Goal: Task Accomplishment & Management: Manage account settings

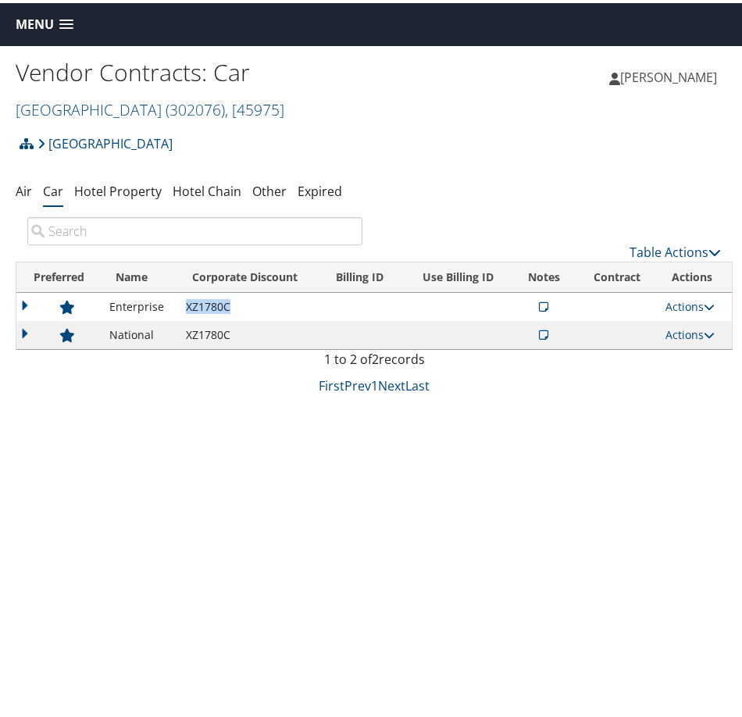
click at [33, 21] on span "Menu" at bounding box center [35, 21] width 38 height 15
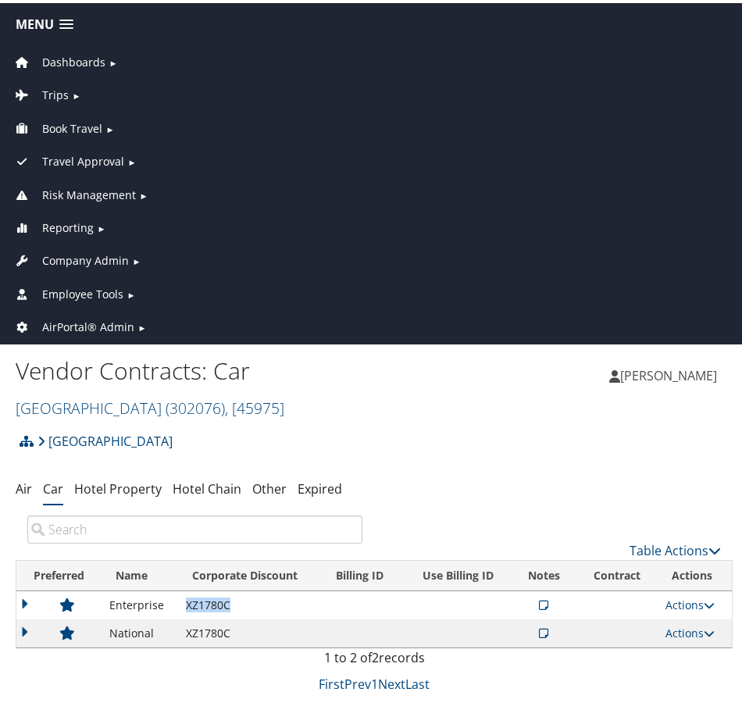
click at [84, 251] on span "Company Admin" at bounding box center [85, 257] width 87 height 17
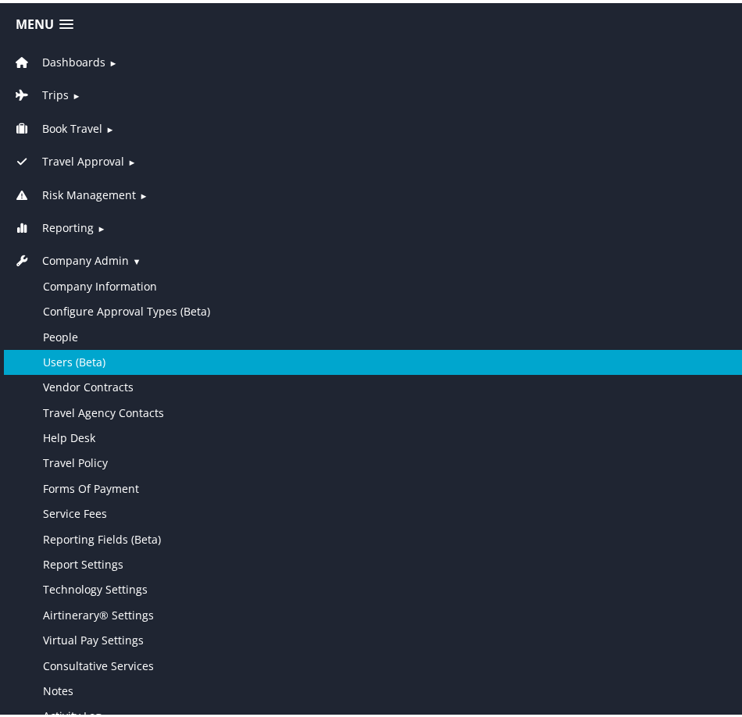
click at [98, 347] on link "Users (Beta)" at bounding box center [374, 359] width 740 height 25
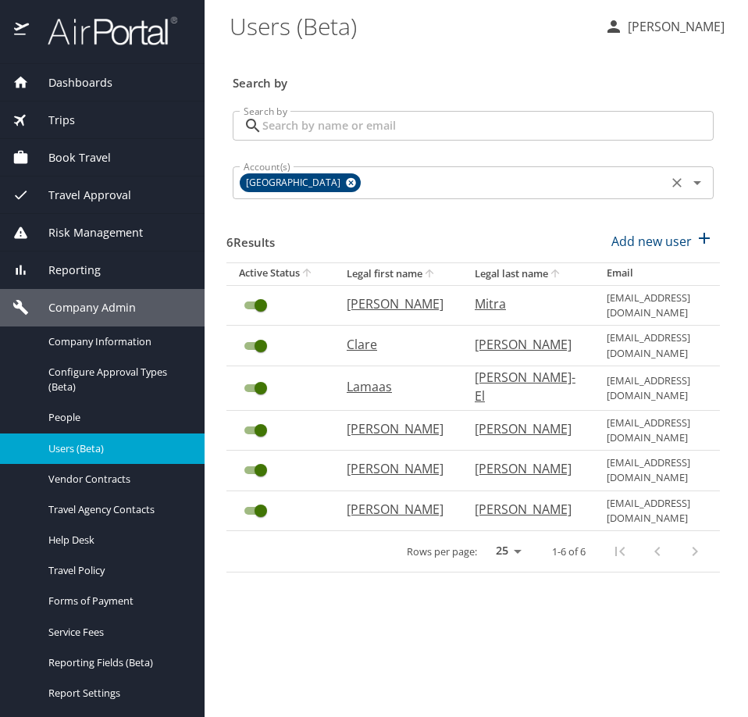
click at [346, 184] on icon at bounding box center [351, 183] width 10 height 10
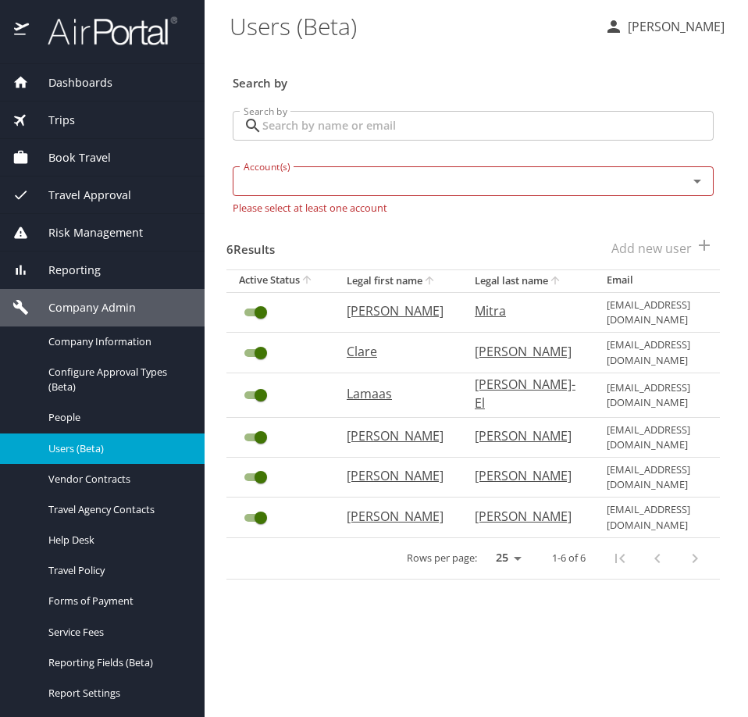
click at [339, 135] on input "Search by" at bounding box center [487, 126] width 451 height 30
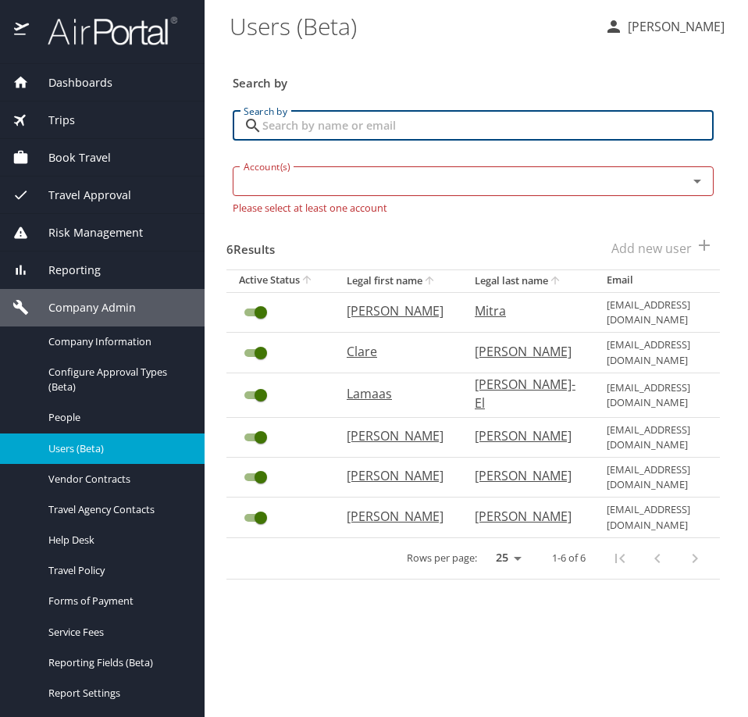
paste input "[EMAIL_ADDRESS][DOMAIN_NAME]"
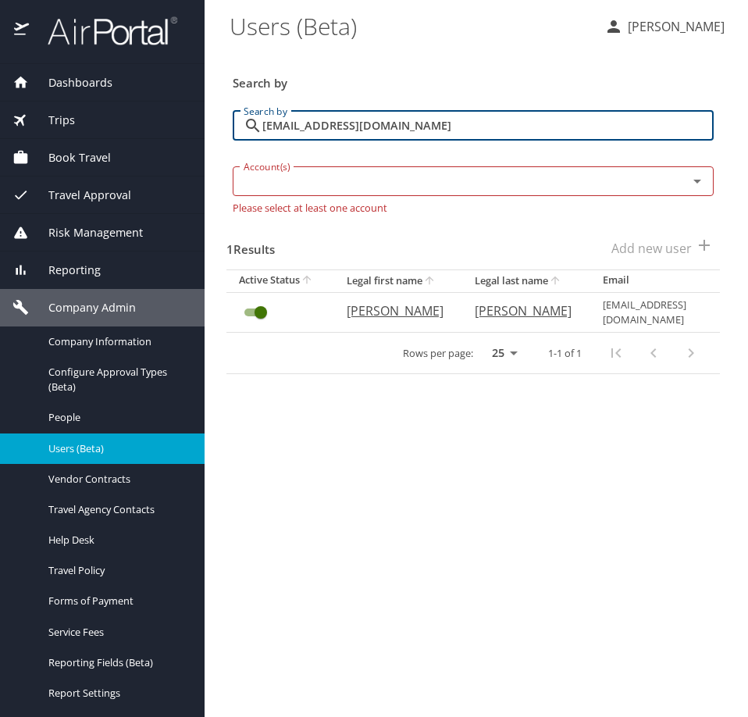
type input "[EMAIL_ADDRESS][DOMAIN_NAME]"
click at [367, 309] on p "[PERSON_NAME]" at bounding box center [395, 310] width 97 height 19
select select "US"
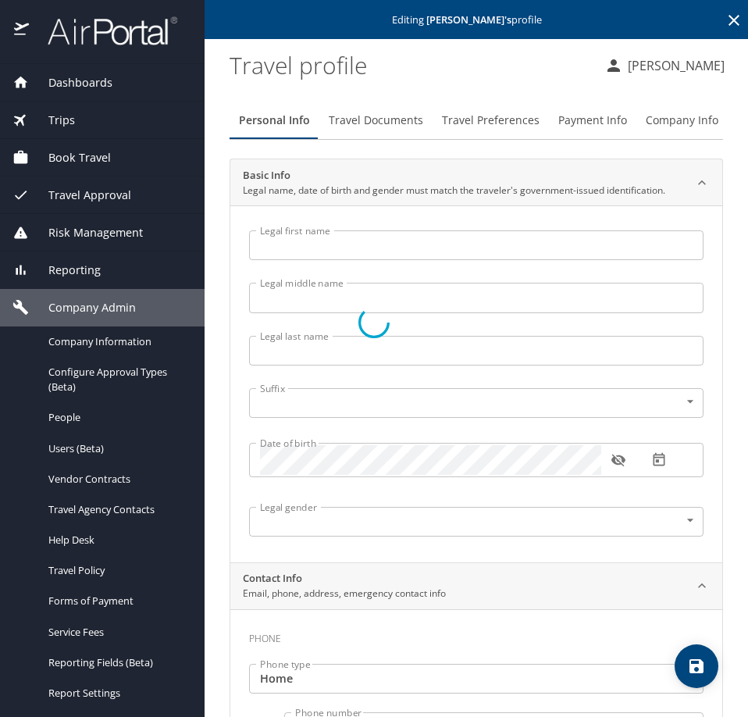
type input "[PERSON_NAME]"
type input "[DEMOGRAPHIC_DATA]"
select select "US"
select select "JP"
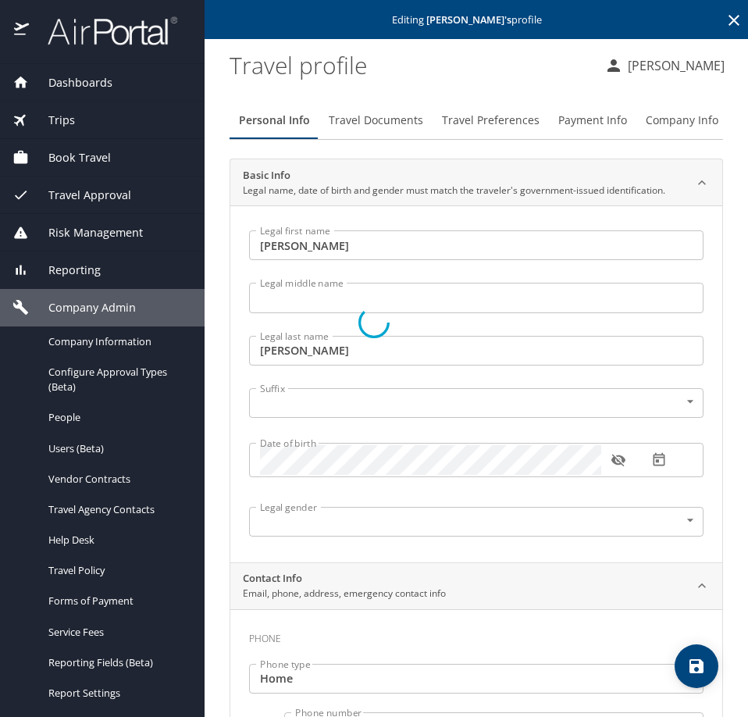
select select "US"
click at [512, 114] on span "Travel Preferences" at bounding box center [491, 121] width 98 height 20
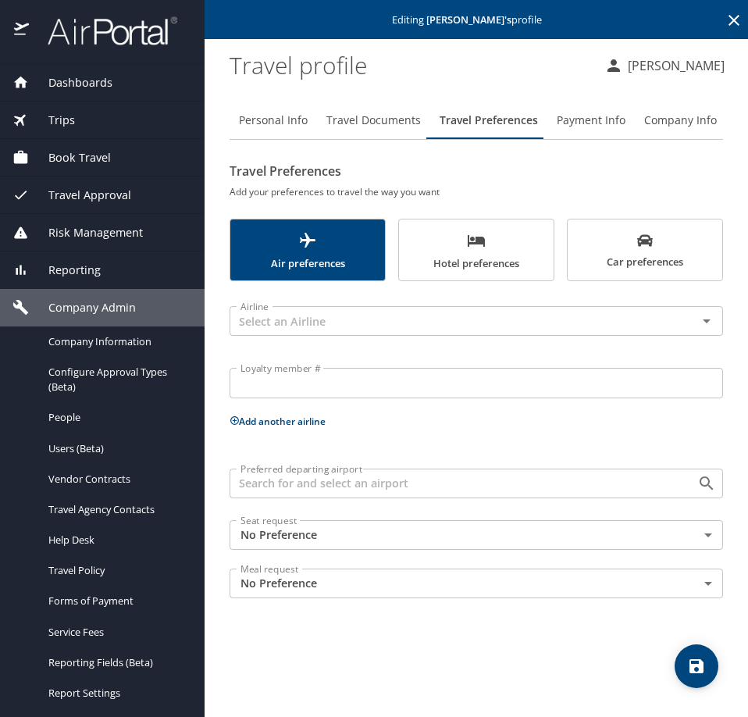
click at [602, 113] on span "Payment Info" at bounding box center [591, 121] width 69 height 20
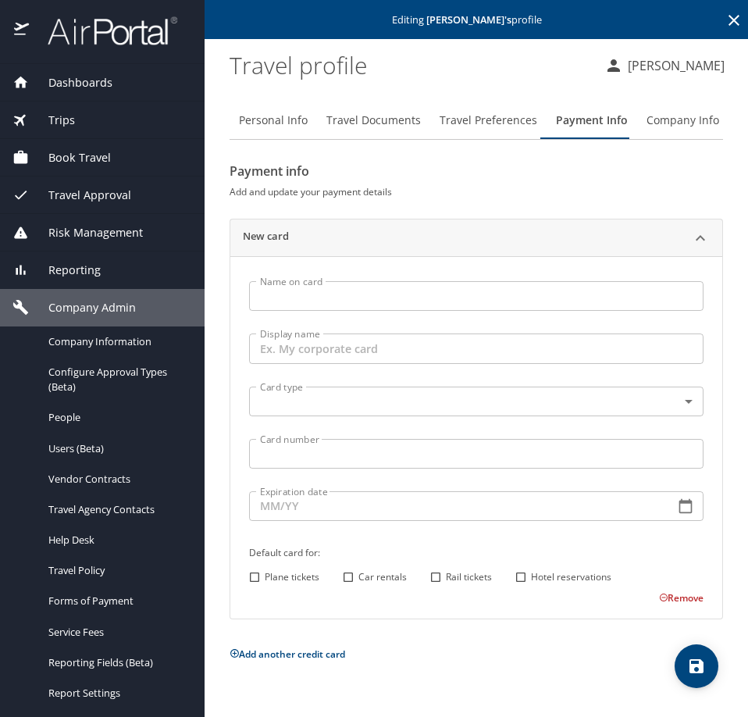
click at [373, 317] on div "Name on card Name on card" at bounding box center [476, 298] width 473 height 52
click at [381, 292] on input "Name on card" at bounding box center [476, 296] width 455 height 30
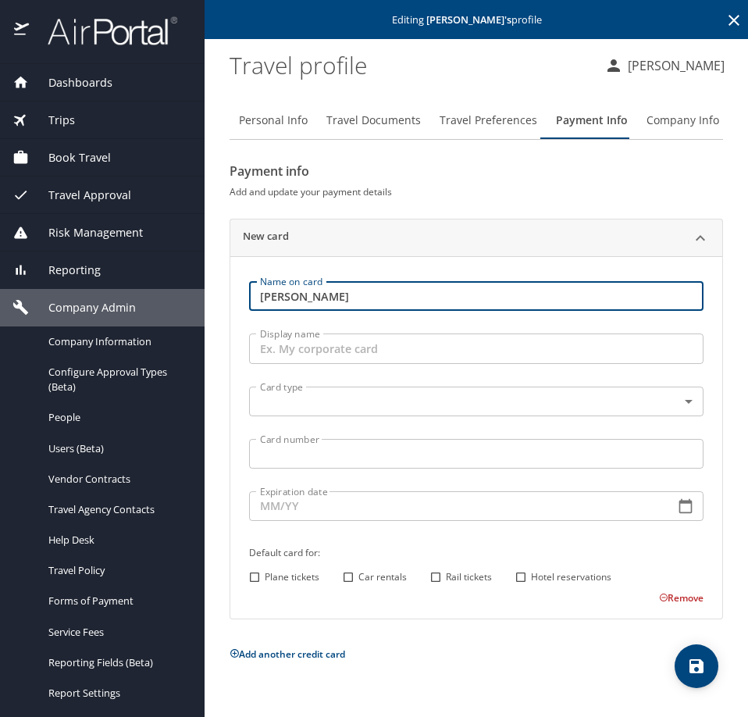
type input "[PERSON_NAME]"
click at [331, 346] on input "Display name" at bounding box center [476, 349] width 455 height 30
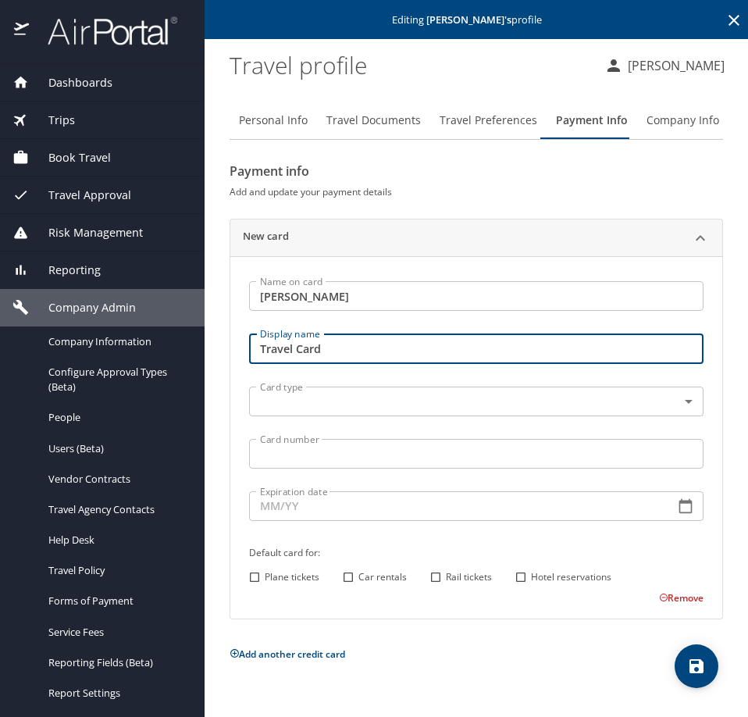
type input "Travel Card"
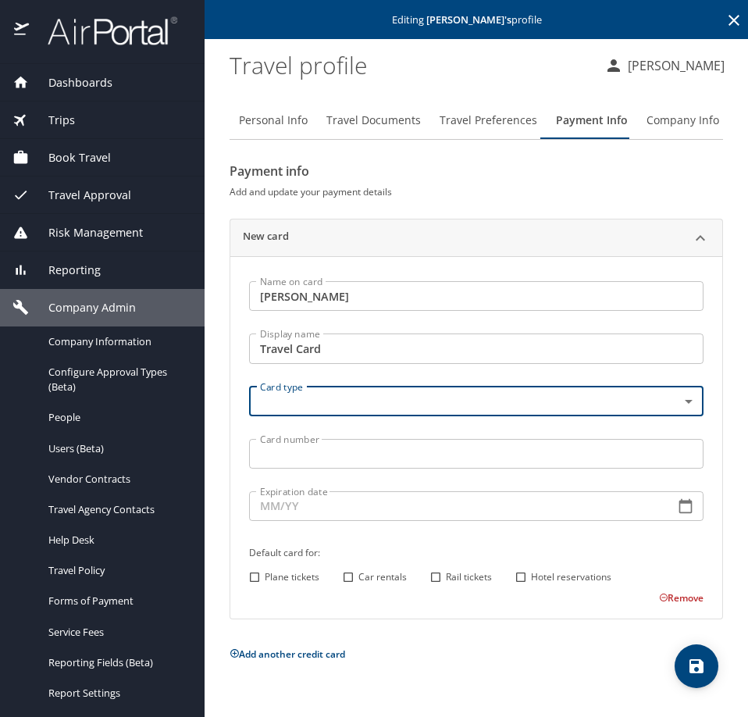
click at [331, 404] on body "Dashboards AirPortal 360™ Manager AirPortal 360™ Agent My Travel Dashboard Trip…" at bounding box center [374, 358] width 748 height 717
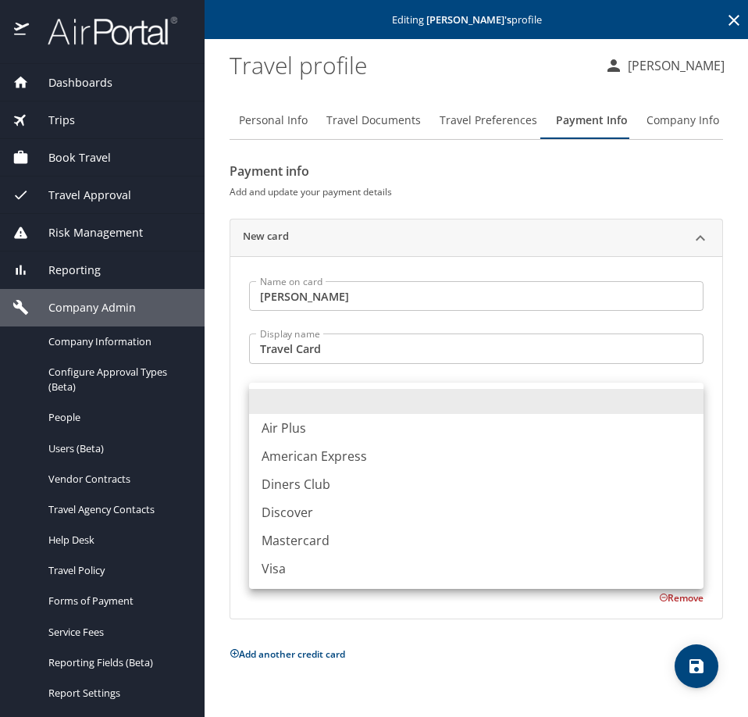
click at [305, 574] on li "Visa" at bounding box center [476, 569] width 455 height 28
type input "VI"
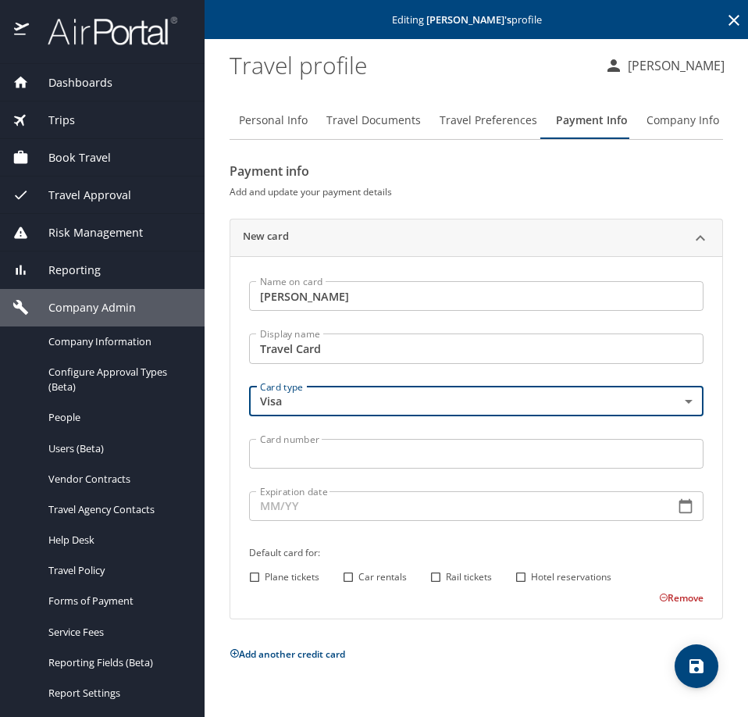
click at [330, 451] on input "Card number" at bounding box center [476, 454] width 455 height 30
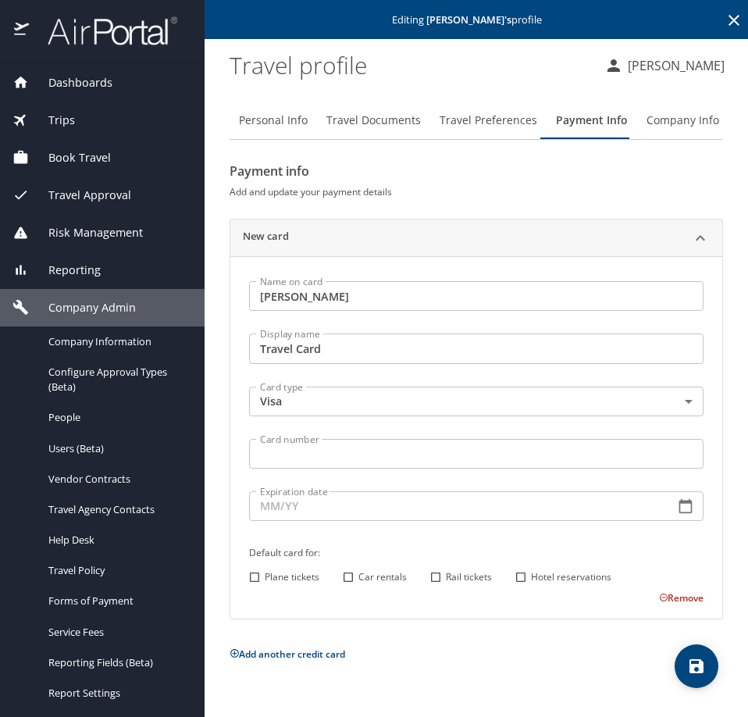
click at [316, 458] on input "Card number" at bounding box center [476, 454] width 455 height 30
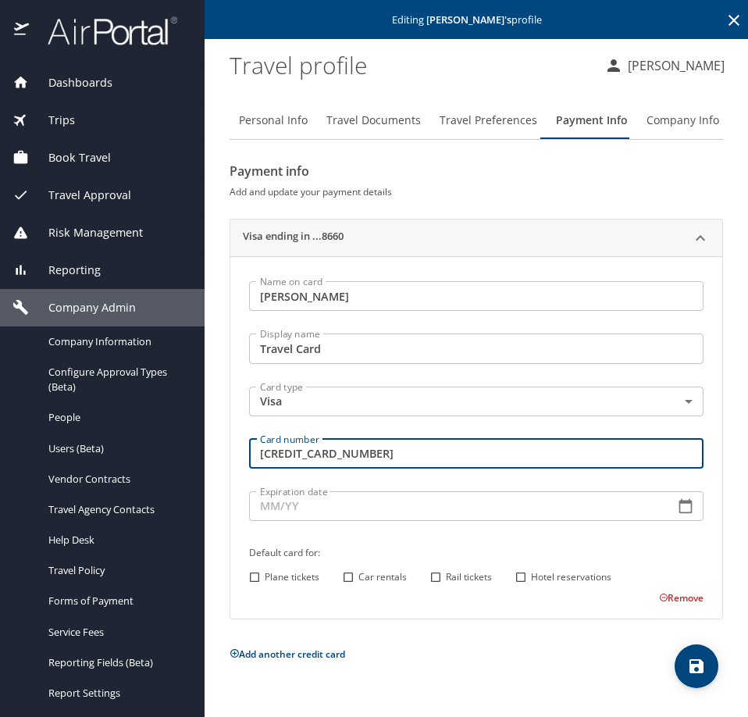
type input "[CREDIT_CARD_NUMBER]"
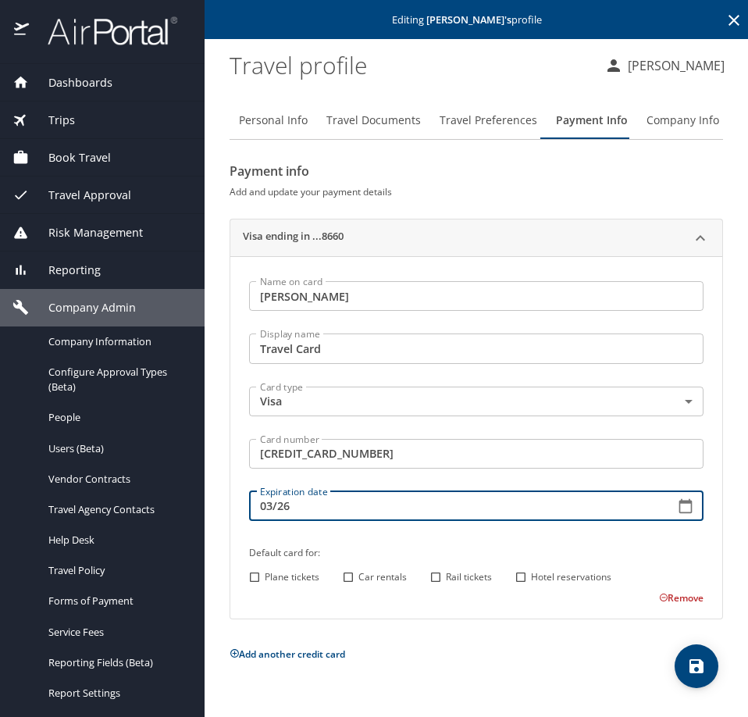
type input "03/26"
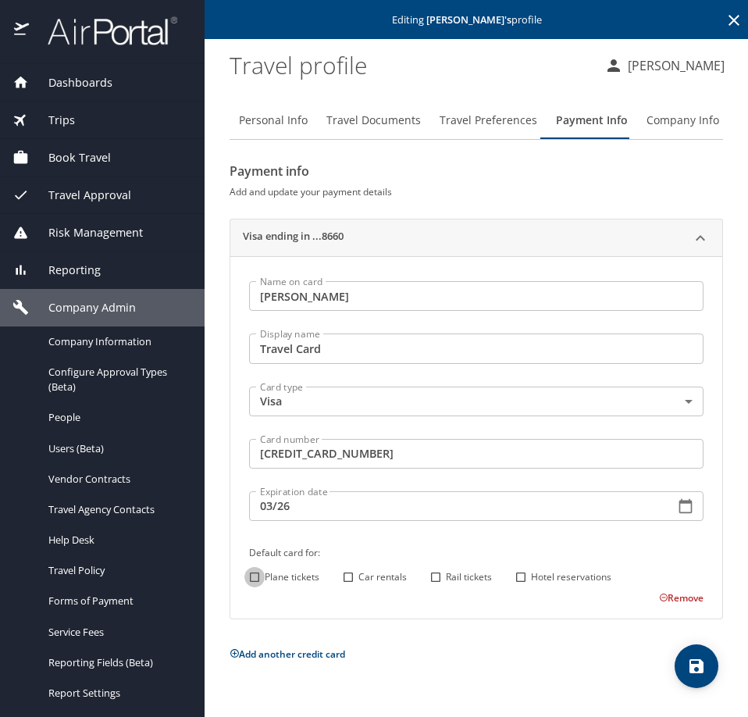
click at [258, 580] on input "Plane tickets" at bounding box center [254, 577] width 20 height 20
checkbox input "true"
click at [349, 580] on input "Car rentals" at bounding box center [348, 577] width 20 height 20
checkbox input "true"
click at [433, 579] on input "Rail tickets" at bounding box center [436, 577] width 20 height 20
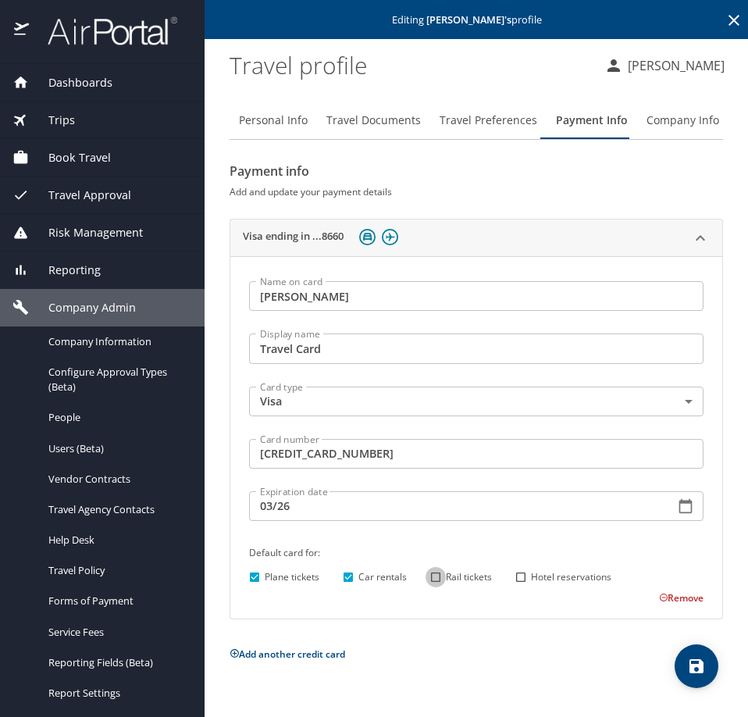
checkbox input "true"
click at [523, 581] on input "Hotel reservations" at bounding box center [521, 577] width 20 height 20
checkbox input "true"
click at [697, 664] on icon "save" at bounding box center [696, 666] width 19 height 19
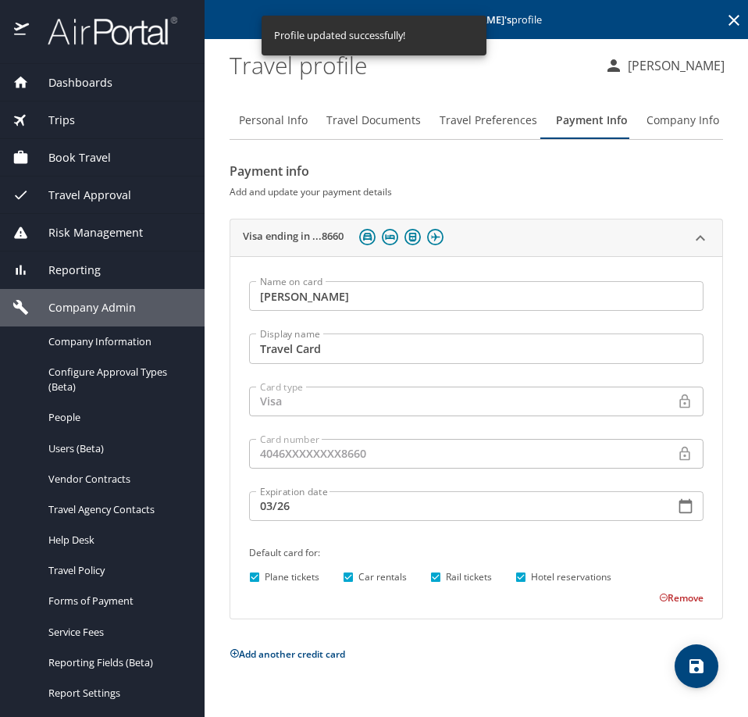
click at [733, 20] on icon at bounding box center [734, 20] width 11 height 11
